Goal: Entertainment & Leisure: Consume media (video, audio)

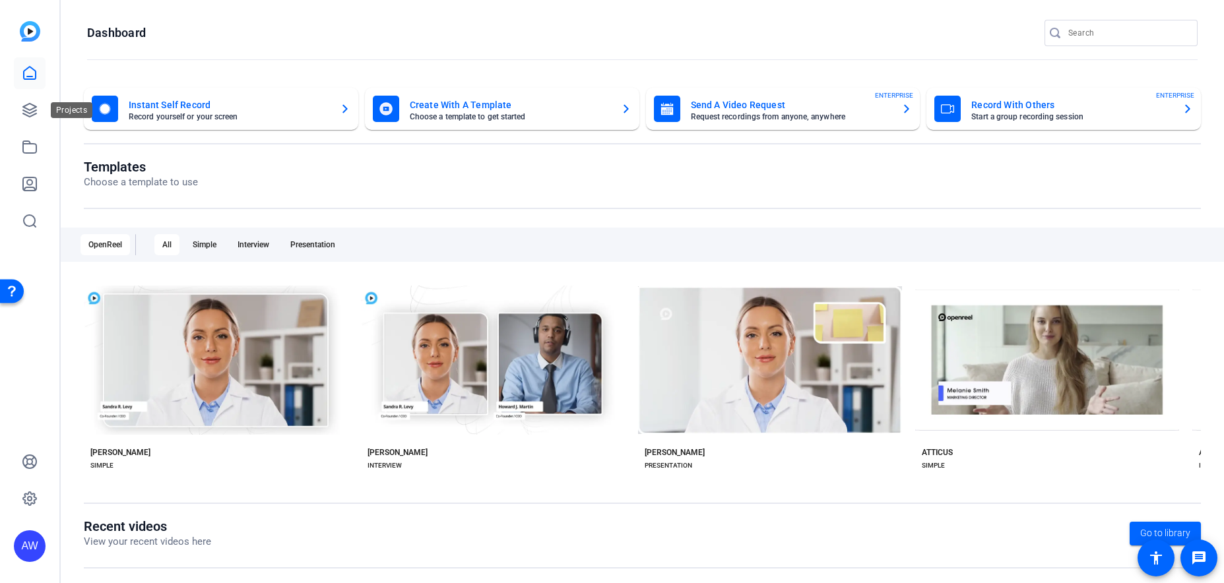
click at [36, 108] on icon at bounding box center [30, 110] width 16 height 16
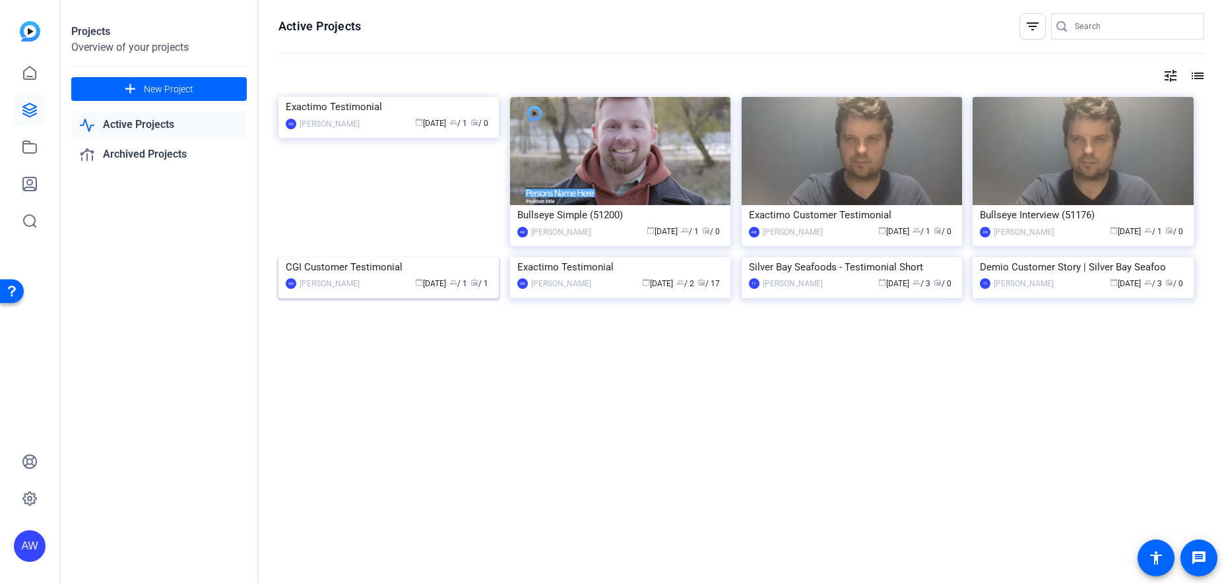
click at [374, 257] on img at bounding box center [389, 257] width 220 height 0
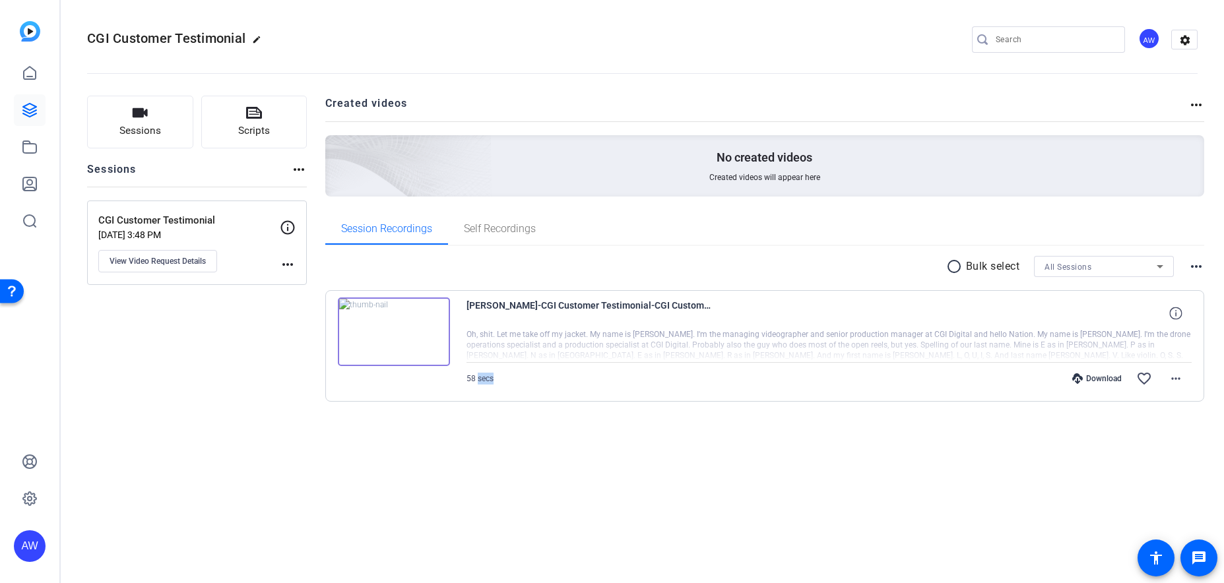
drag, startPoint x: 478, startPoint y: 381, endPoint x: 526, endPoint y: 378, distance: 47.7
click at [523, 379] on div "58 secs Download favorite_border more_horiz" at bounding box center [830, 379] width 726 height 32
click at [638, 344] on div at bounding box center [830, 345] width 726 height 33
click at [431, 339] on img at bounding box center [394, 332] width 112 height 69
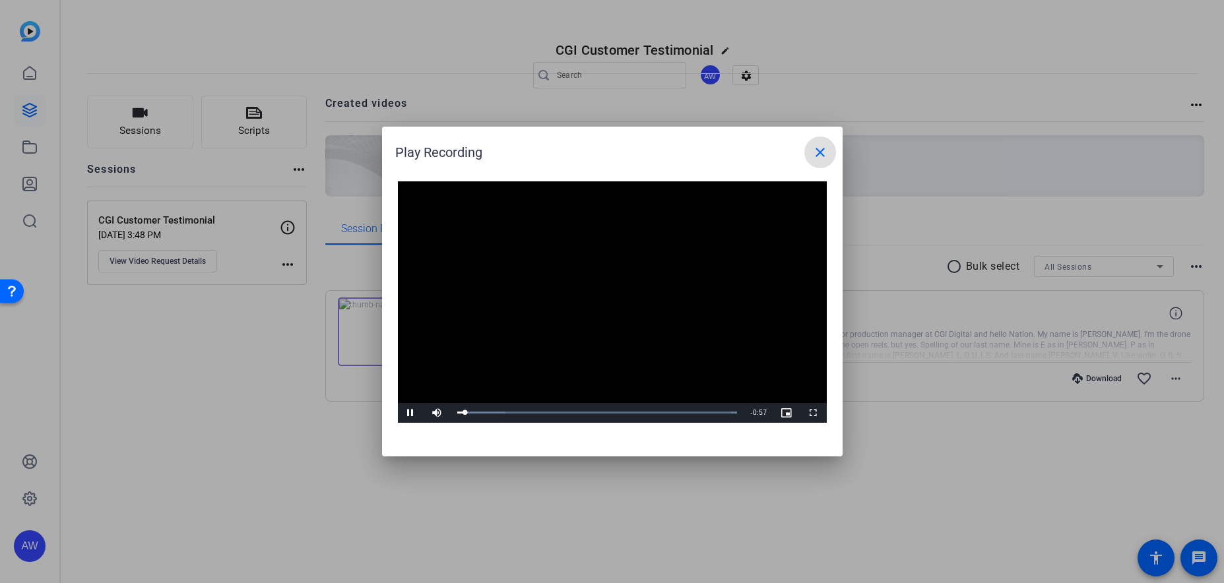
click at [828, 155] on span at bounding box center [821, 153] width 32 height 32
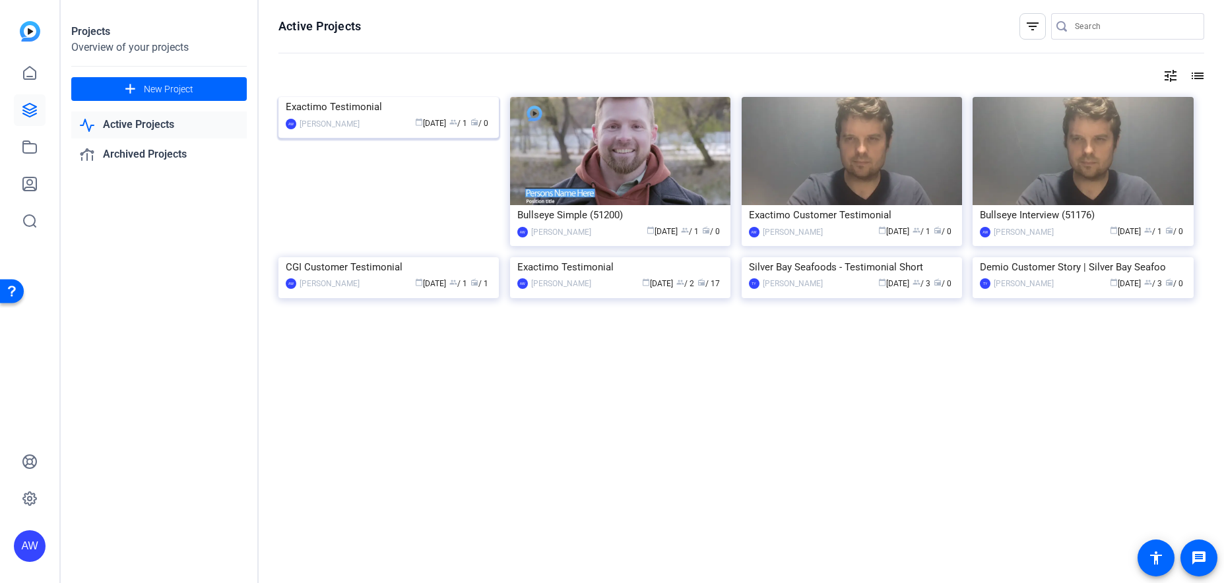
click at [378, 97] on img at bounding box center [389, 97] width 220 height 0
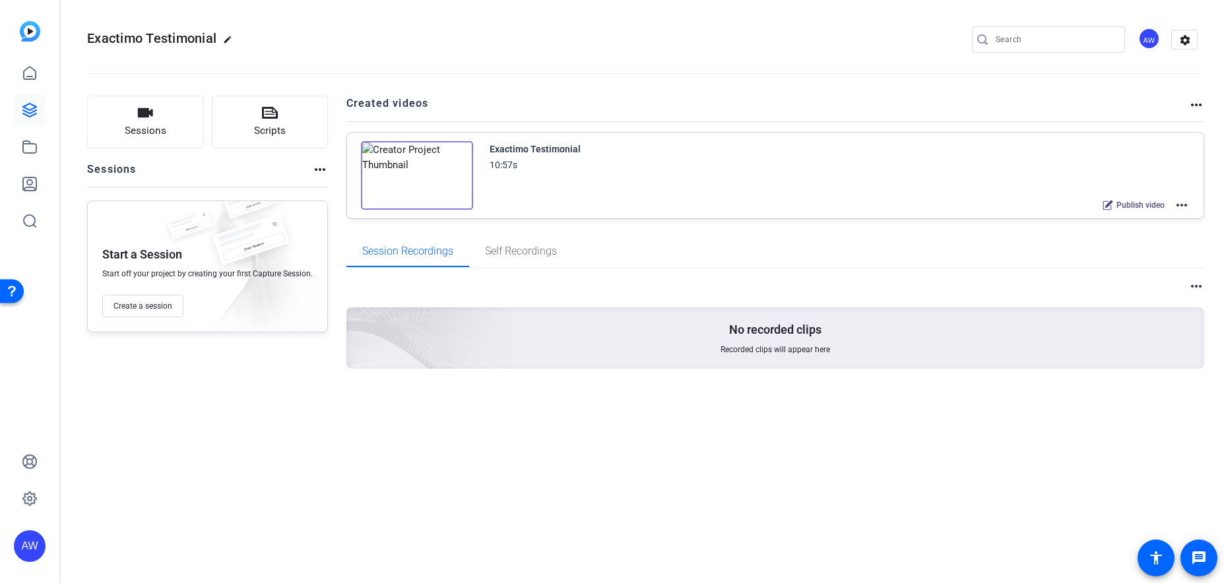
click at [412, 168] on img at bounding box center [417, 175] width 112 height 69
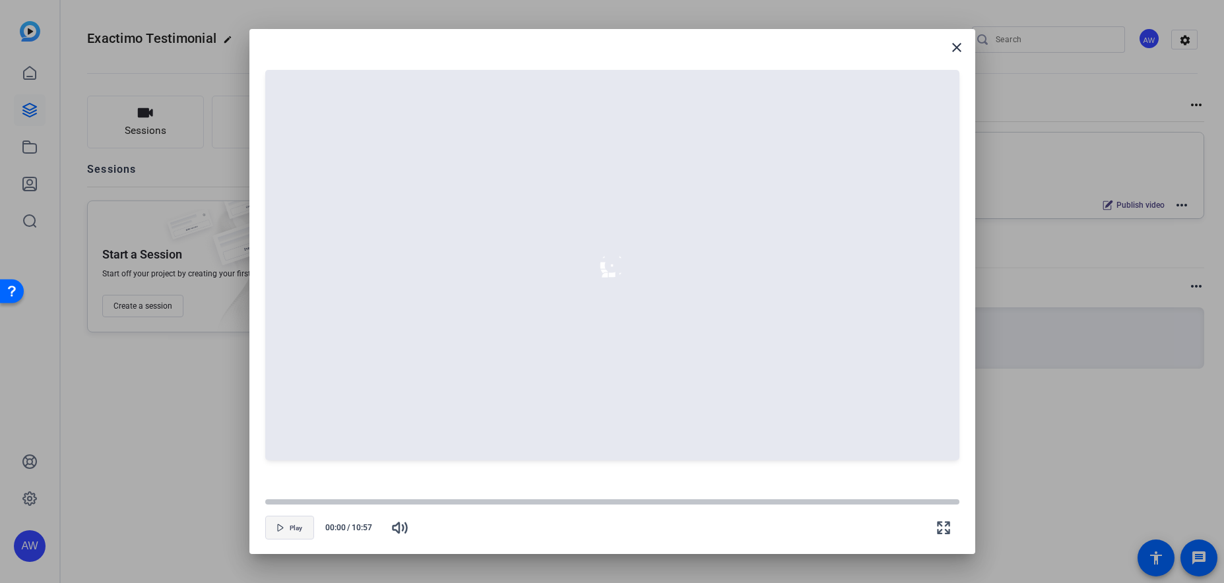
click at [292, 535] on span "button" at bounding box center [290, 528] width 48 height 32
click at [290, 531] on span "Play" at bounding box center [296, 529] width 13 height 8
click at [963, 50] on mat-icon "close" at bounding box center [957, 48] width 16 height 16
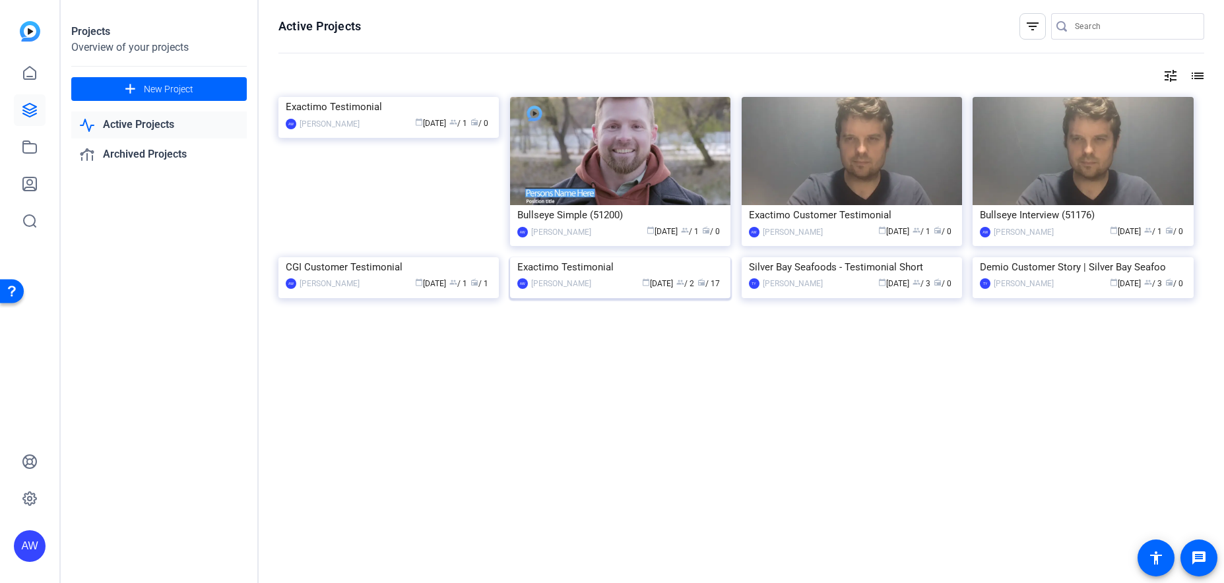
click at [634, 257] on img at bounding box center [620, 257] width 220 height 0
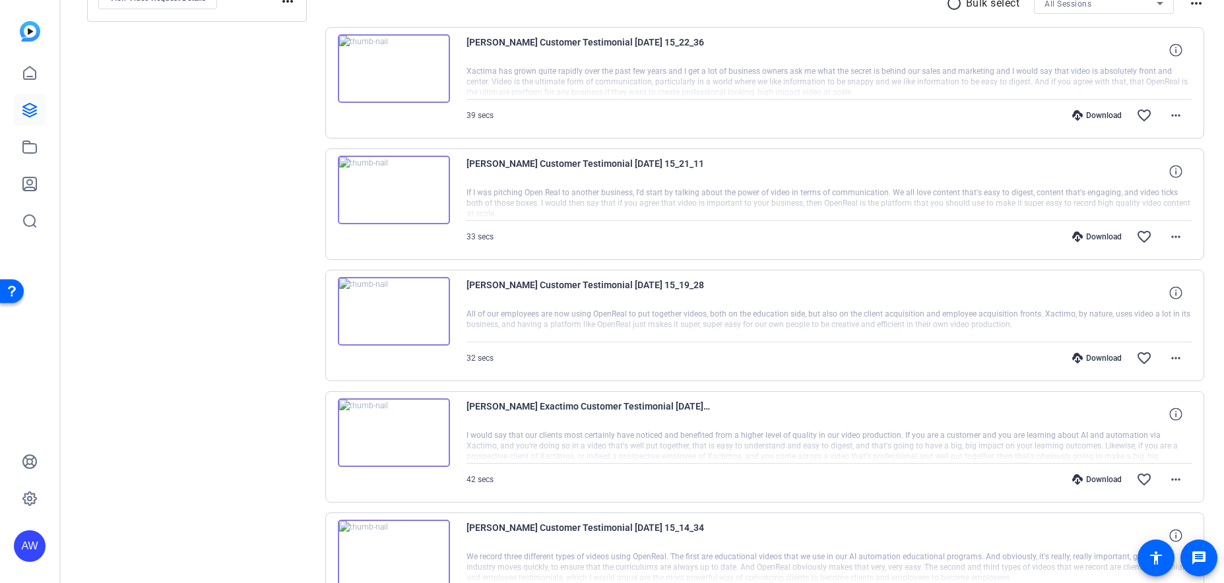
scroll to position [269, 0]
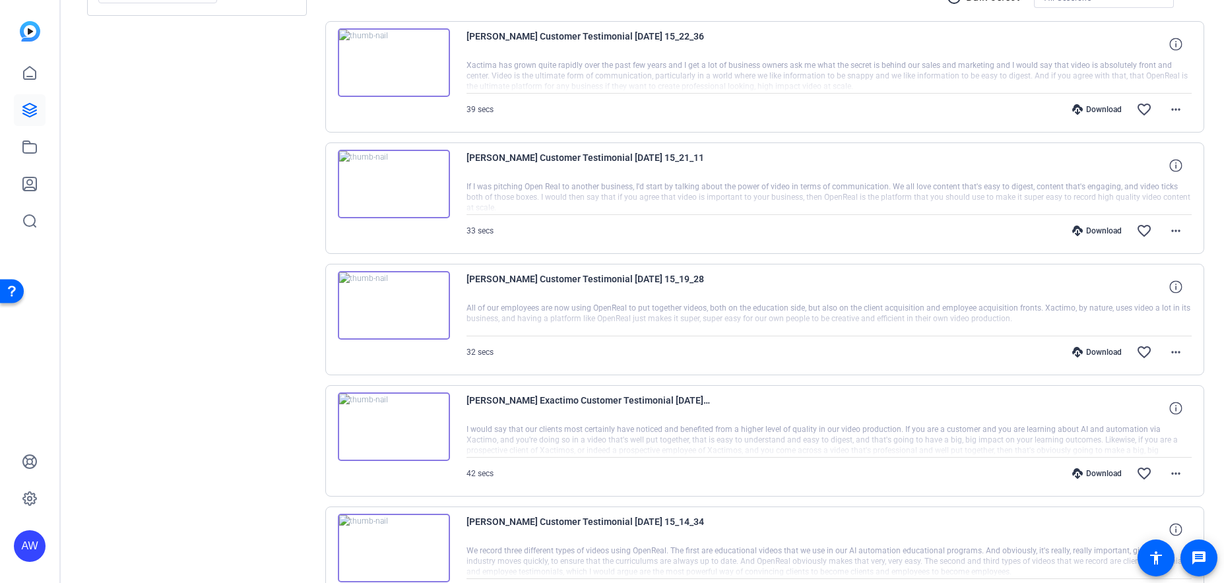
click at [381, 298] on img at bounding box center [394, 305] width 112 height 69
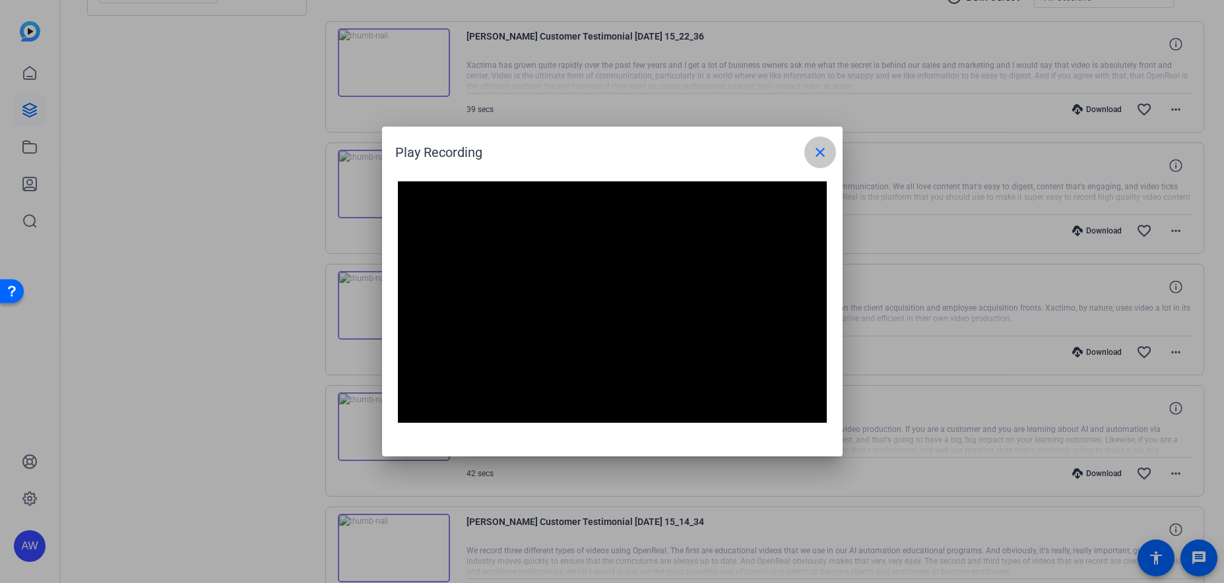
click at [823, 159] on mat-icon "close" at bounding box center [820, 153] width 16 height 16
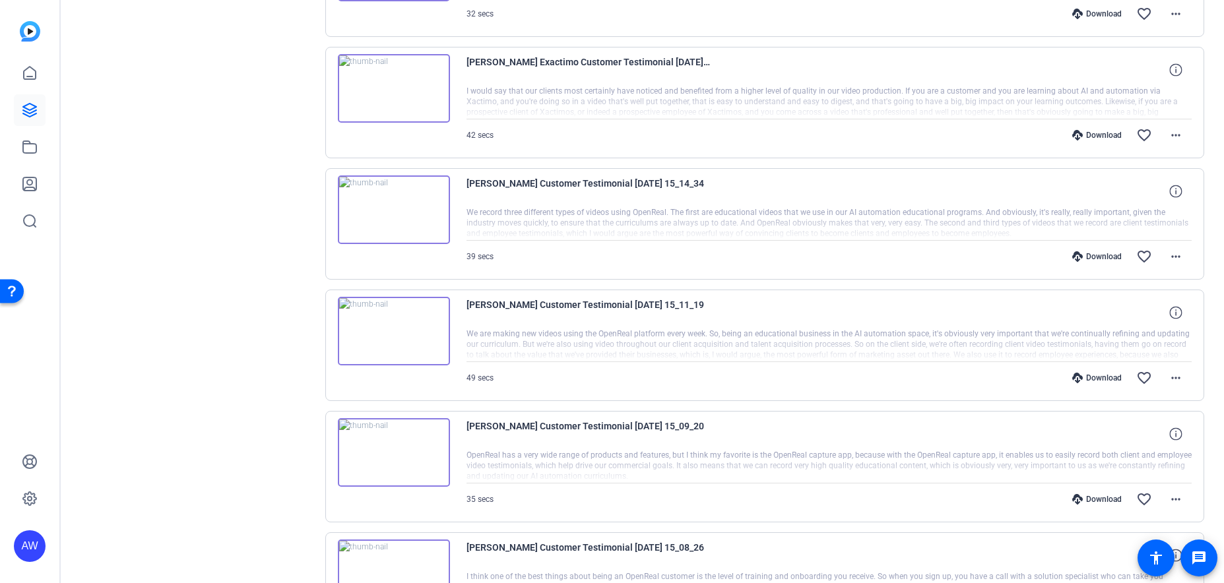
scroll to position [0, 0]
